Goal: Information Seeking & Learning: Learn about a topic

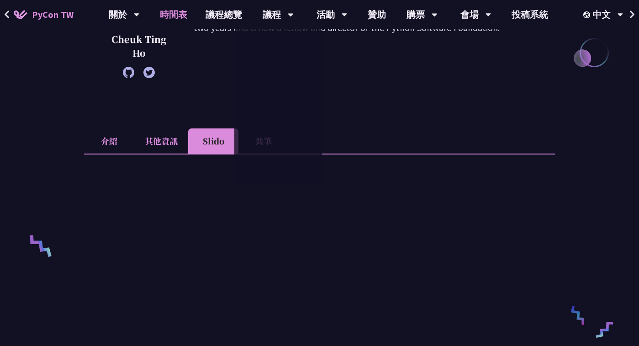
click at [183, 14] on link "時間表" at bounding box center [174, 14] width 46 height 29
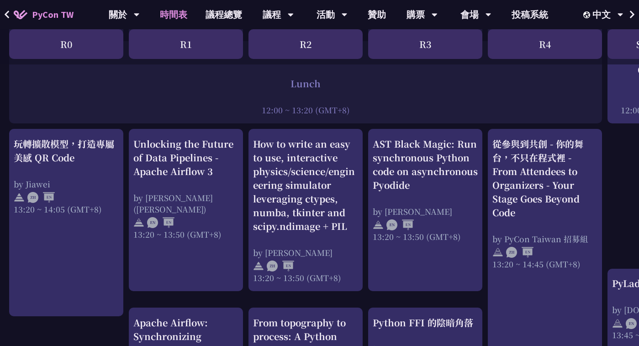
scroll to position [716, 0]
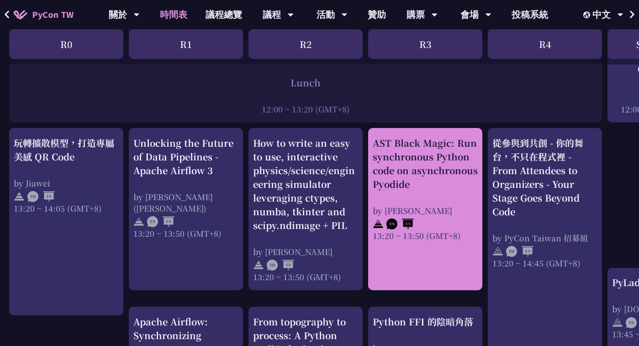
click at [385, 144] on div "AST Black Magic: Run synchronous Python code on asynchronous Pyodide" at bounding box center [425, 163] width 105 height 55
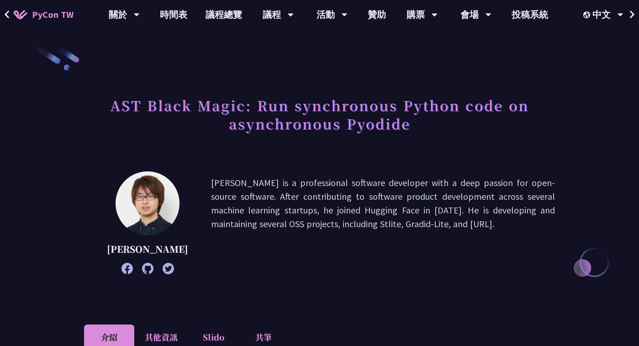
click at [370, 130] on h1 "AST Black Magic: Run synchronous Python code on asynchronous Pyodide" at bounding box center [319, 114] width 471 height 46
copy h1 "Pyodide"
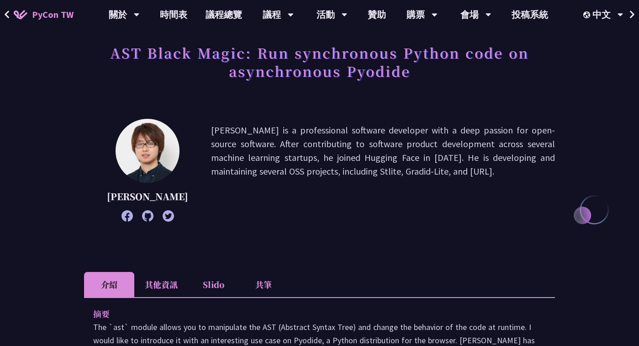
click at [432, 86] on div "AST Black Magic: Run synchronous Python code on asynchronous Pyodide" at bounding box center [319, 72] width 471 height 66
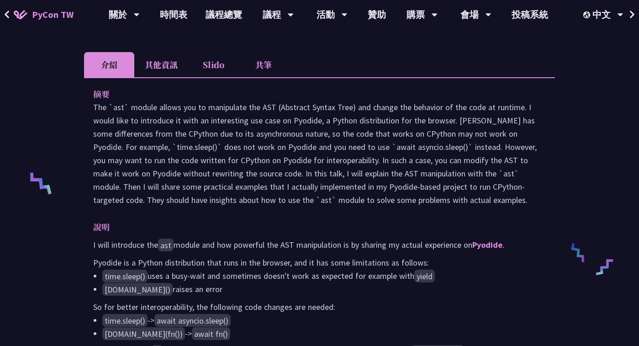
scroll to position [212, 0]
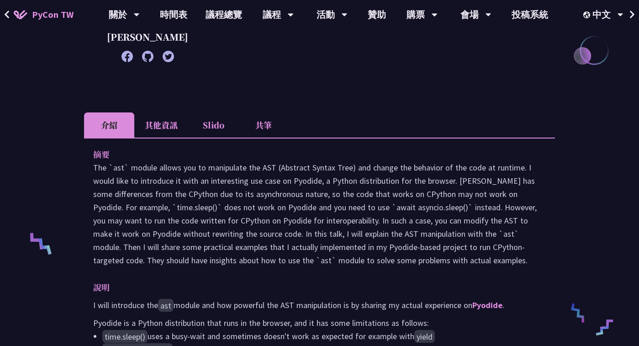
click at [211, 135] on li "Slido" at bounding box center [213, 124] width 50 height 25
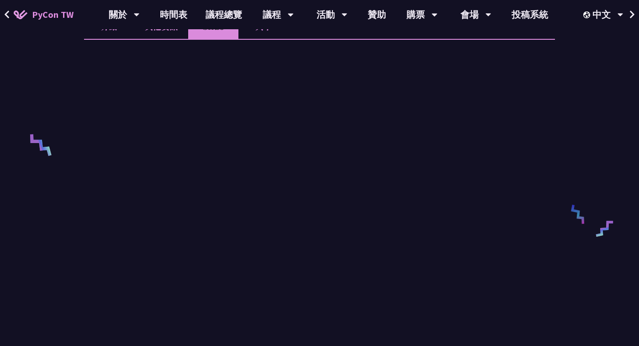
scroll to position [312, 0]
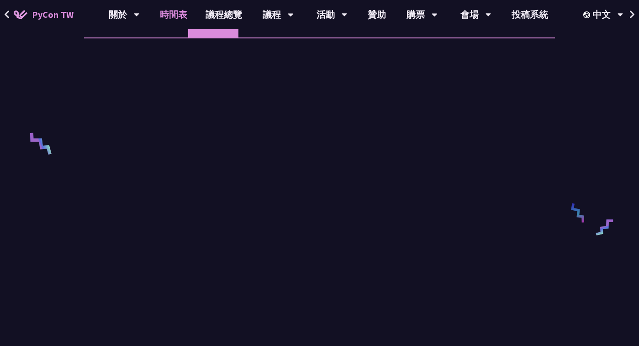
click at [171, 19] on link "時間表" at bounding box center [174, 14] width 46 height 29
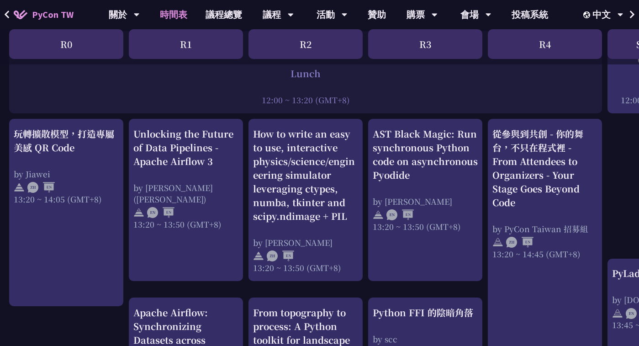
scroll to position [725, 0]
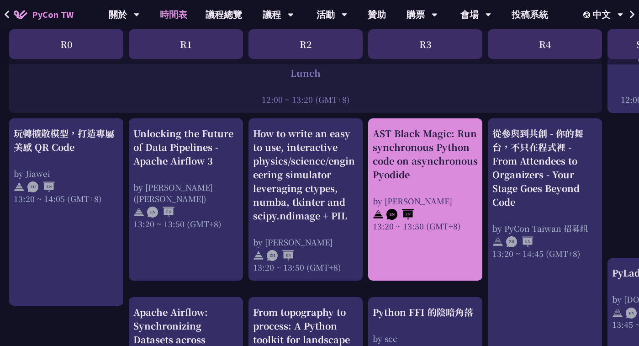
click at [418, 153] on div "AST Black Magic: Run synchronous Python code on asynchronous Pyodide" at bounding box center [425, 153] width 105 height 55
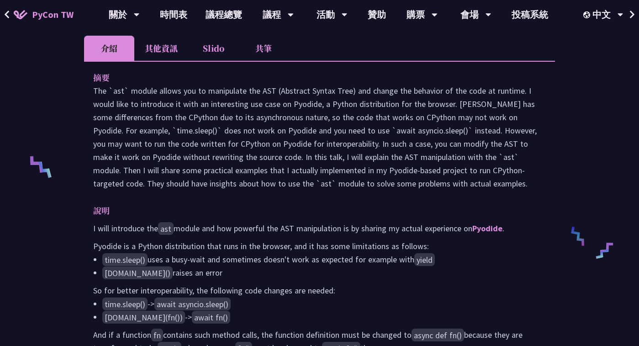
scroll to position [295, 0]
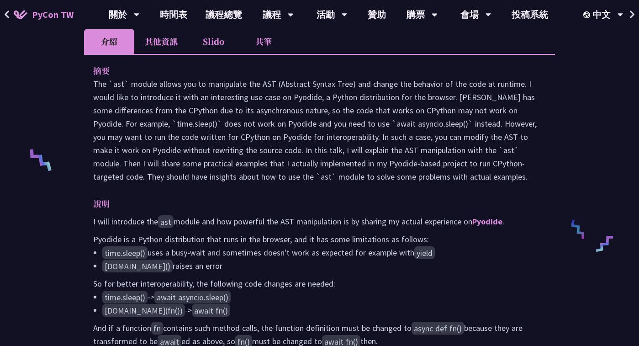
click at [203, 54] on li "Slido" at bounding box center [213, 41] width 50 height 25
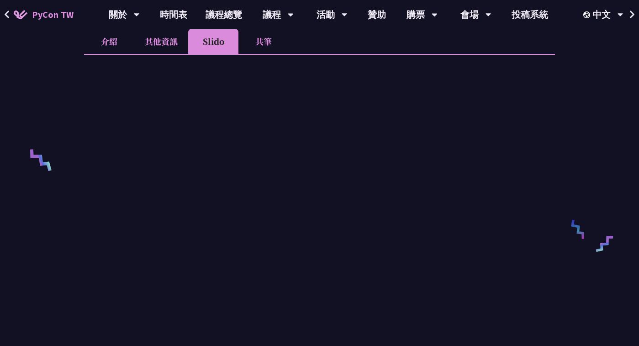
click at [152, 54] on li "其他資訊" at bounding box center [161, 41] width 54 height 25
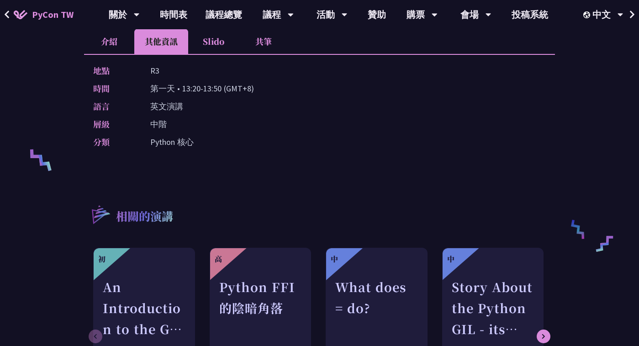
click at [111, 54] on li "介紹" at bounding box center [109, 41] width 50 height 25
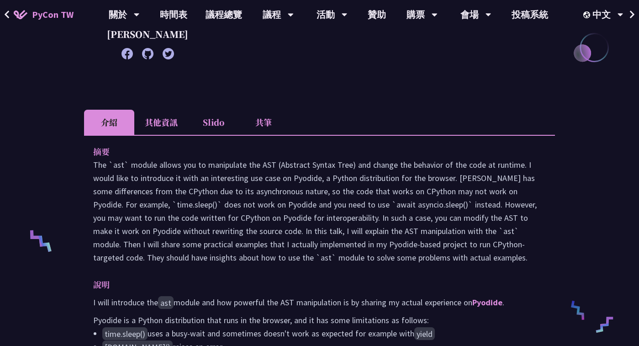
scroll to position [232, 0]
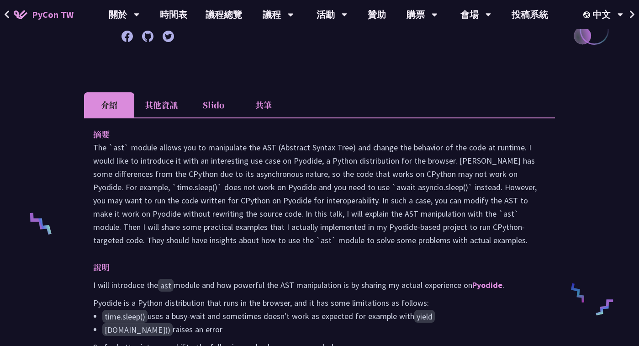
click at [210, 115] on li "Slido" at bounding box center [213, 104] width 50 height 25
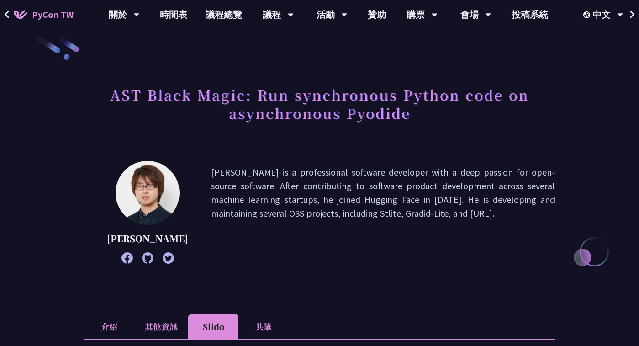
scroll to position [0, 0]
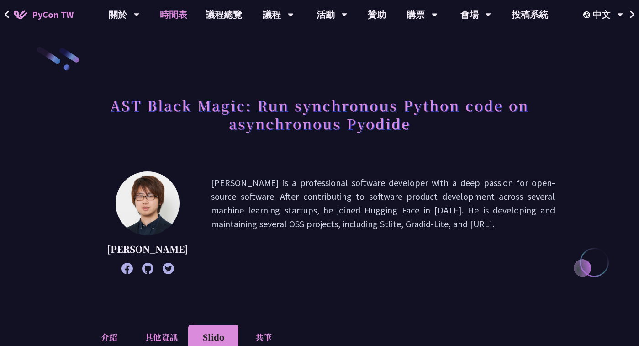
click at [183, 18] on link "時間表" at bounding box center [174, 14] width 46 height 29
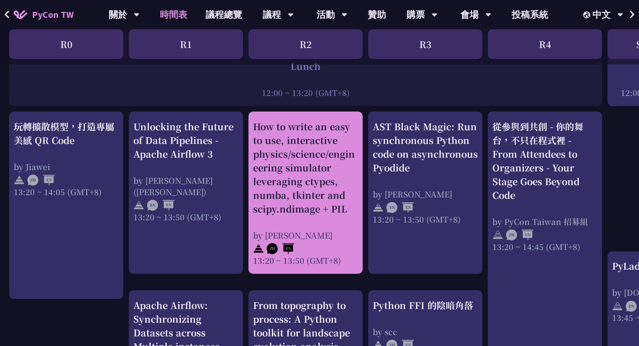
scroll to position [737, 0]
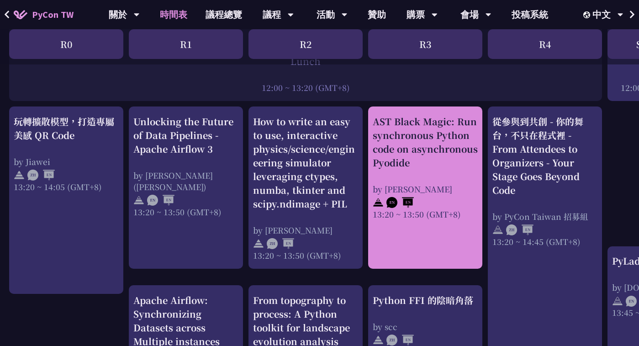
click at [430, 162] on div "AST Black Magic: Run synchronous Python code on asynchronous Pyodide" at bounding box center [425, 142] width 105 height 55
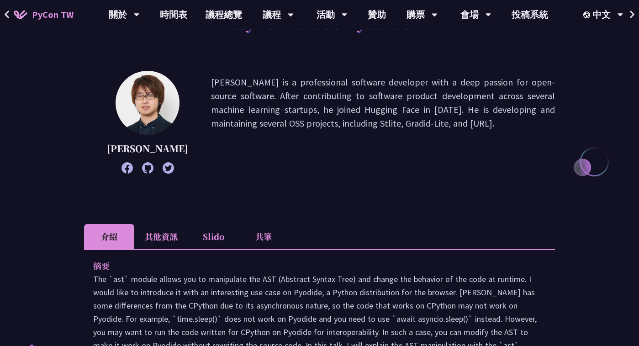
scroll to position [111, 0]
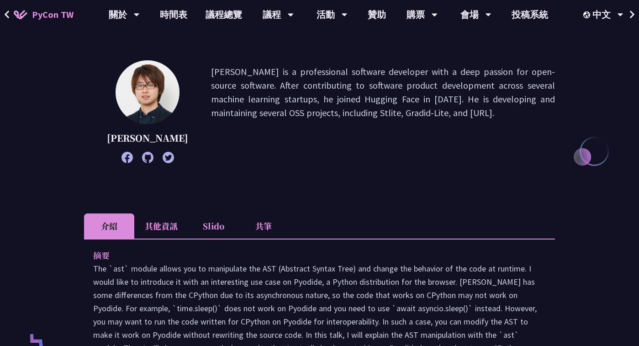
click at [210, 232] on li "Slido" at bounding box center [213, 225] width 50 height 25
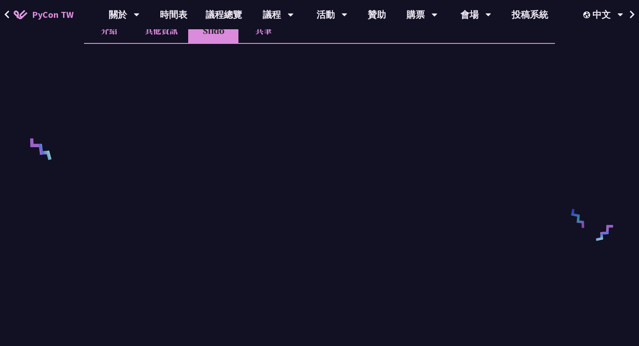
scroll to position [308, 0]
click at [166, 21] on link "時間表" at bounding box center [174, 14] width 46 height 29
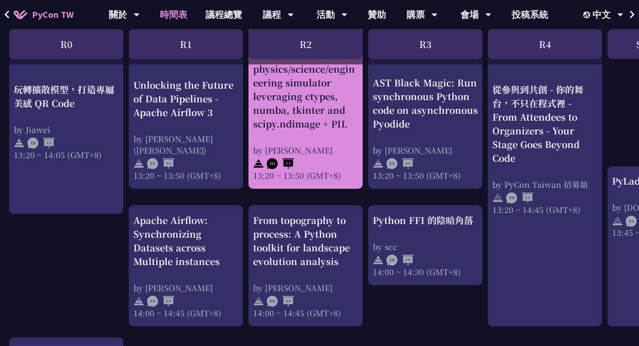
scroll to position [823, 0]
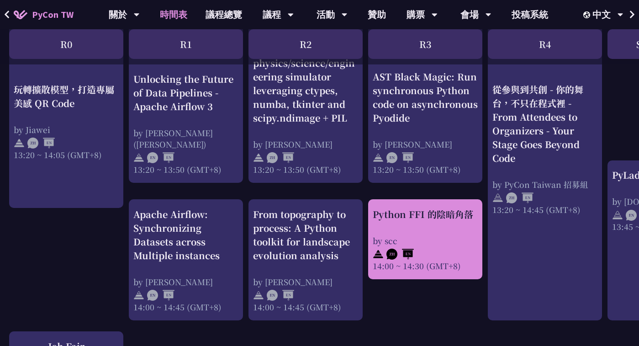
click at [430, 235] on div "by scc" at bounding box center [425, 240] width 105 height 11
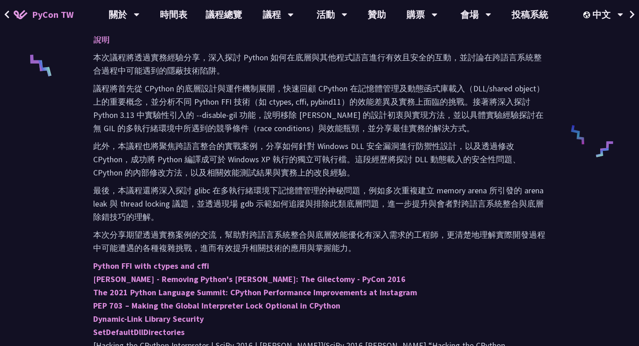
scroll to position [392, 0]
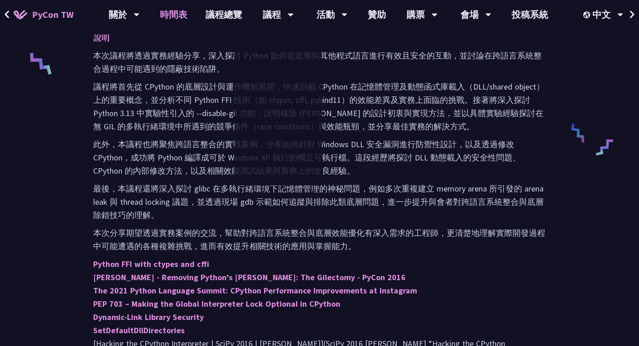
click at [164, 11] on link "時間表" at bounding box center [174, 14] width 46 height 29
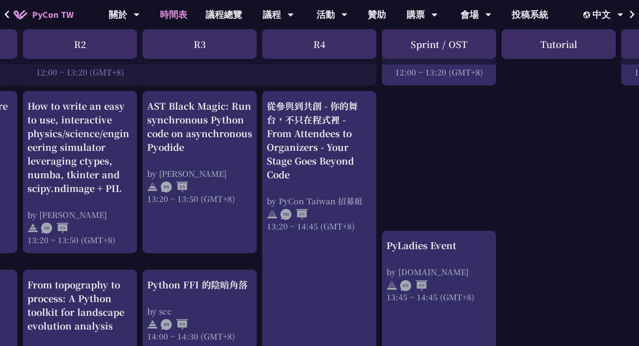
scroll to position [763, 226]
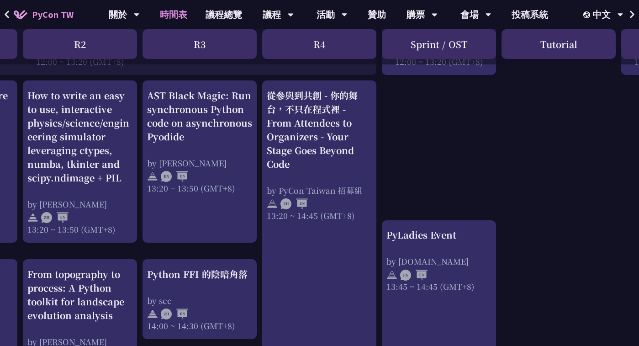
click at [442, 126] on div "An Introduction to the GIL for Python Beginners: Disabling It in Python 3.13 an…" at bounding box center [259, 157] width 970 height 1469
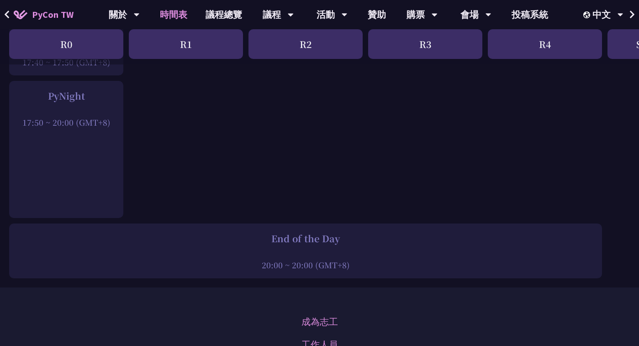
scroll to position [1378, 0]
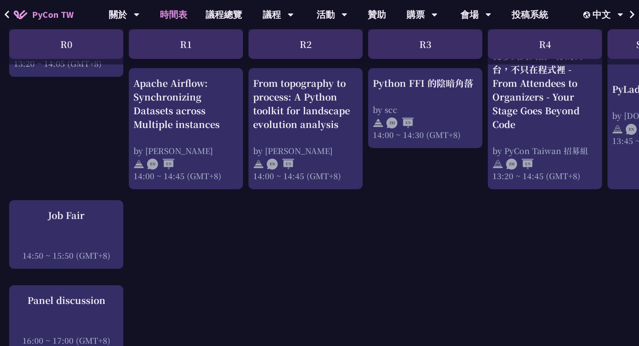
scroll to position [952, 0]
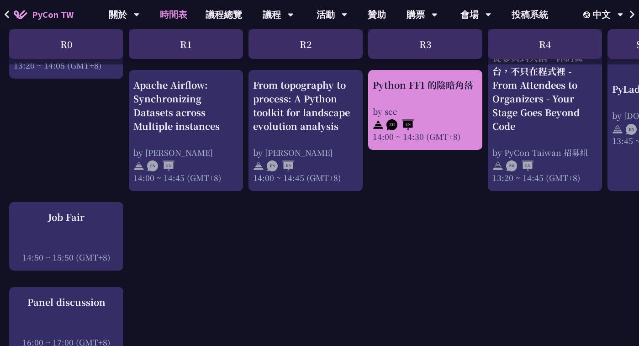
click at [431, 97] on div "Python FFI 的陰暗角落 by scc 14:00 ~ 14:30 (GMT+8)" at bounding box center [425, 110] width 105 height 64
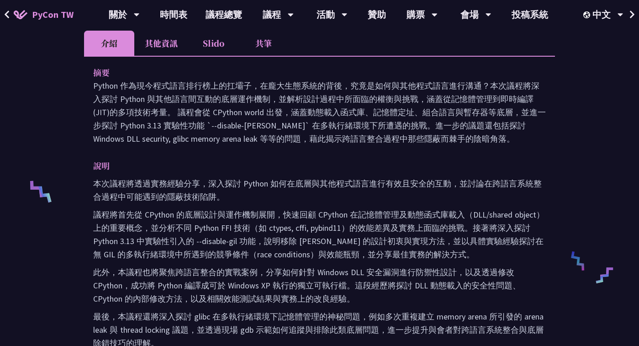
scroll to position [267, 0]
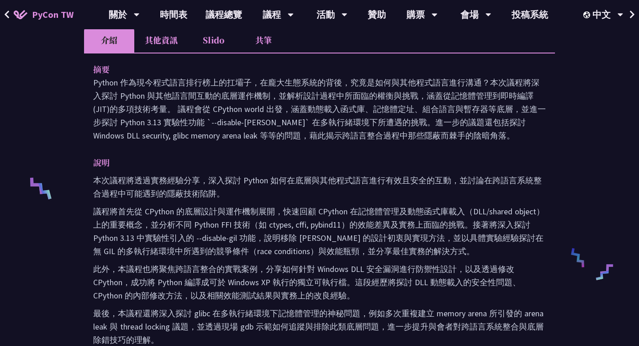
click at [420, 68] on p "摘要" at bounding box center [310, 69] width 434 height 13
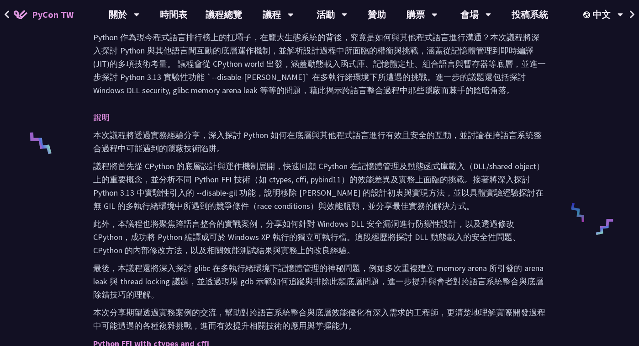
scroll to position [310, 0]
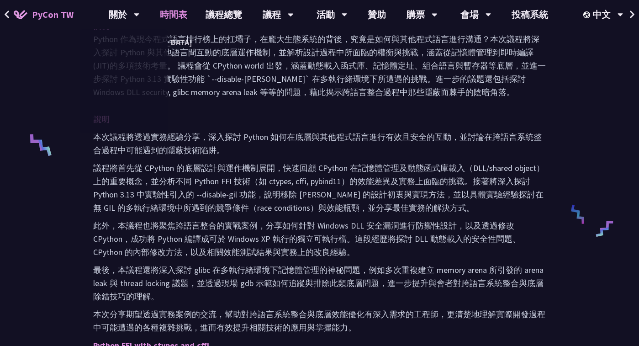
click at [174, 19] on link "時間表" at bounding box center [174, 14] width 46 height 29
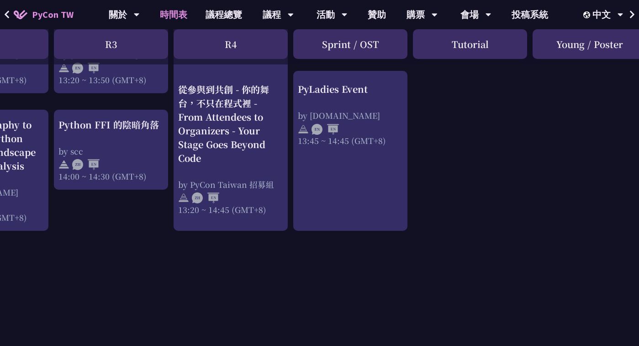
scroll to position [912, 331]
